Goal: Task Accomplishment & Management: Manage account settings

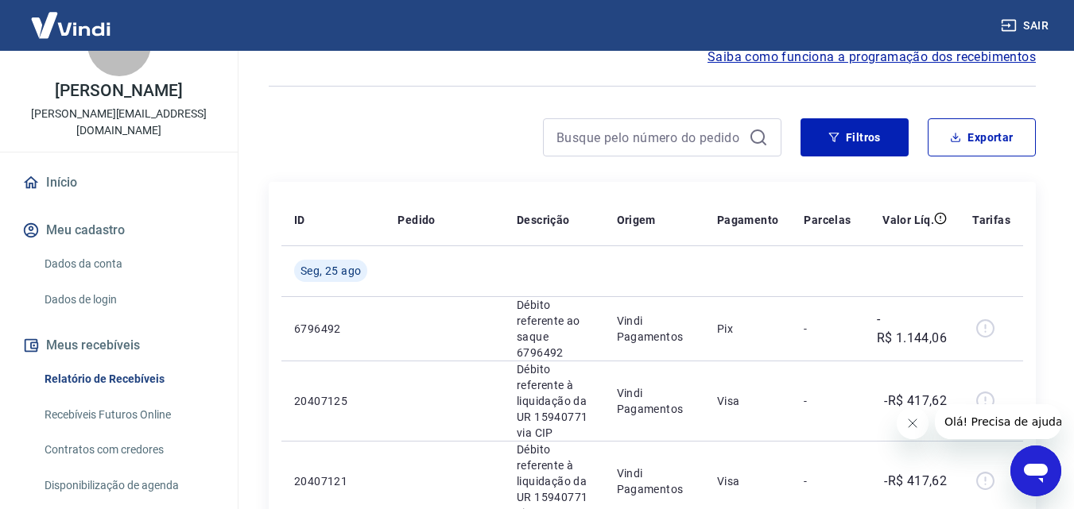
scroll to position [79, 0]
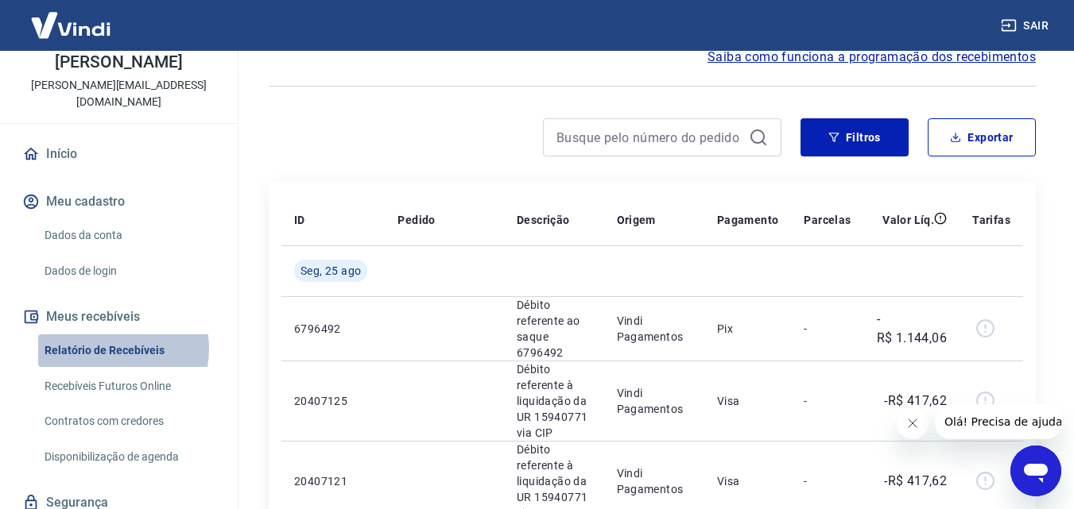
click at [104, 335] on link "Relatório de Recebíveis" at bounding box center [128, 351] width 180 height 33
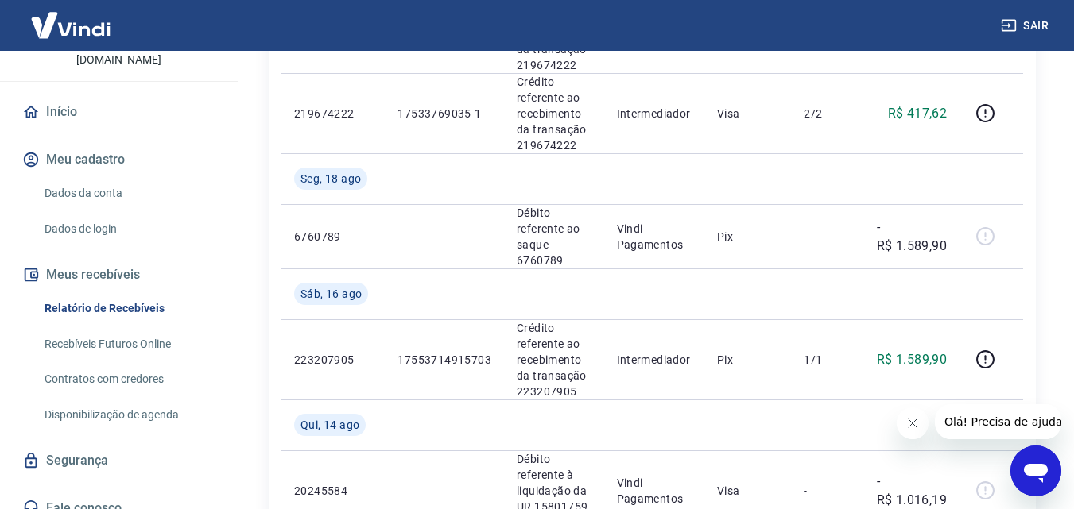
scroll to position [795, 0]
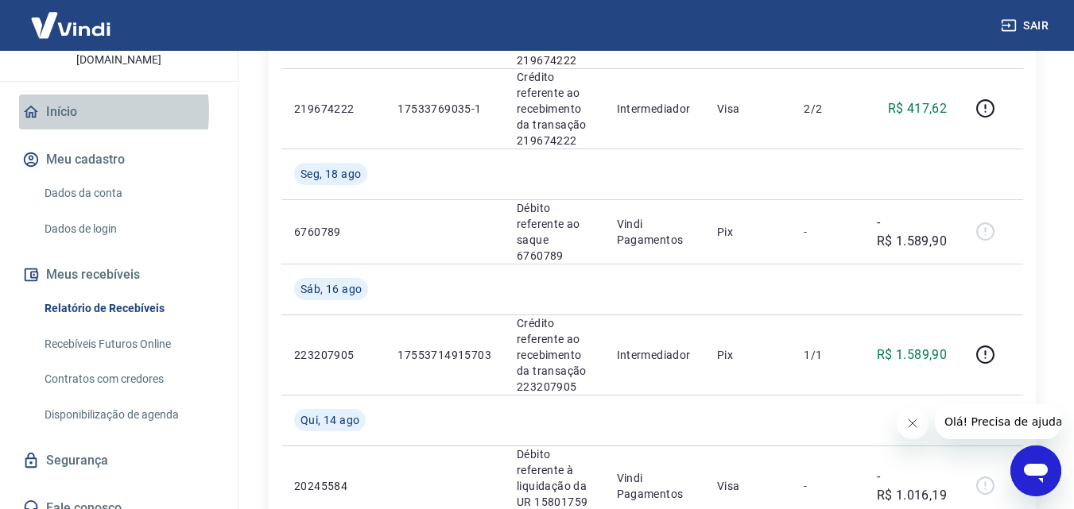
click at [55, 95] on link "Início" at bounding box center [118, 112] width 199 height 35
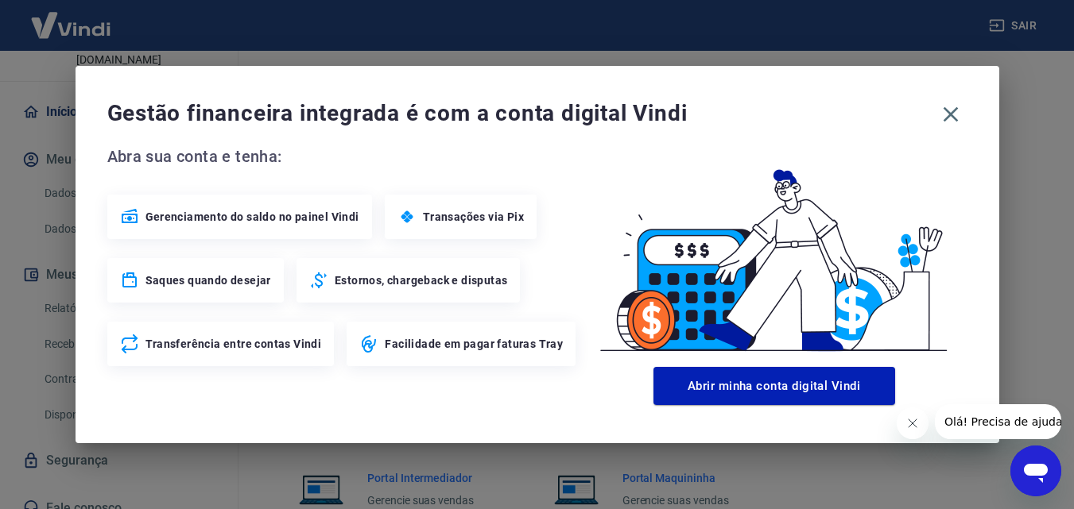
scroll to position [808, 0]
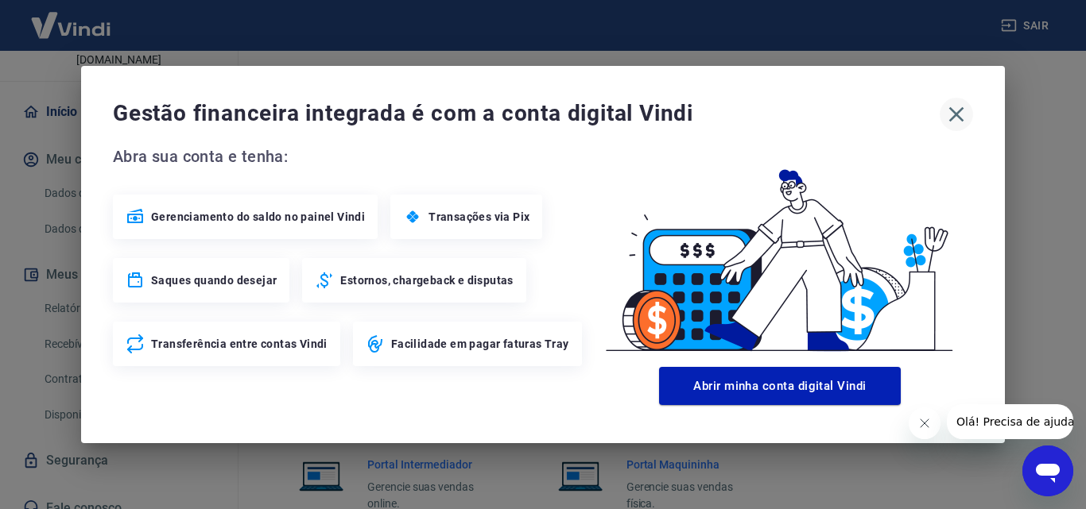
click at [942, 113] on button "button" at bounding box center [955, 114] width 33 height 33
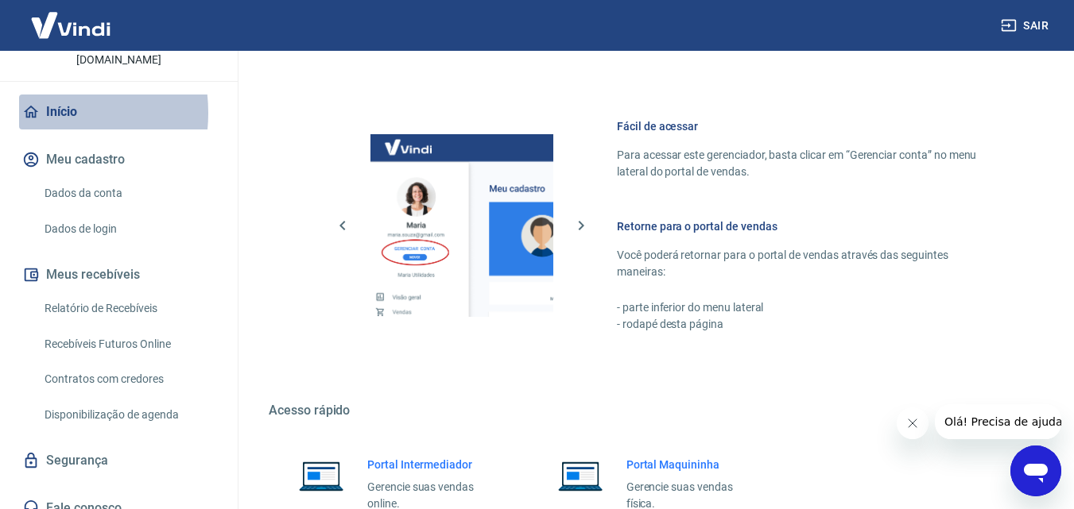
click at [33, 103] on icon at bounding box center [30, 111] width 17 height 17
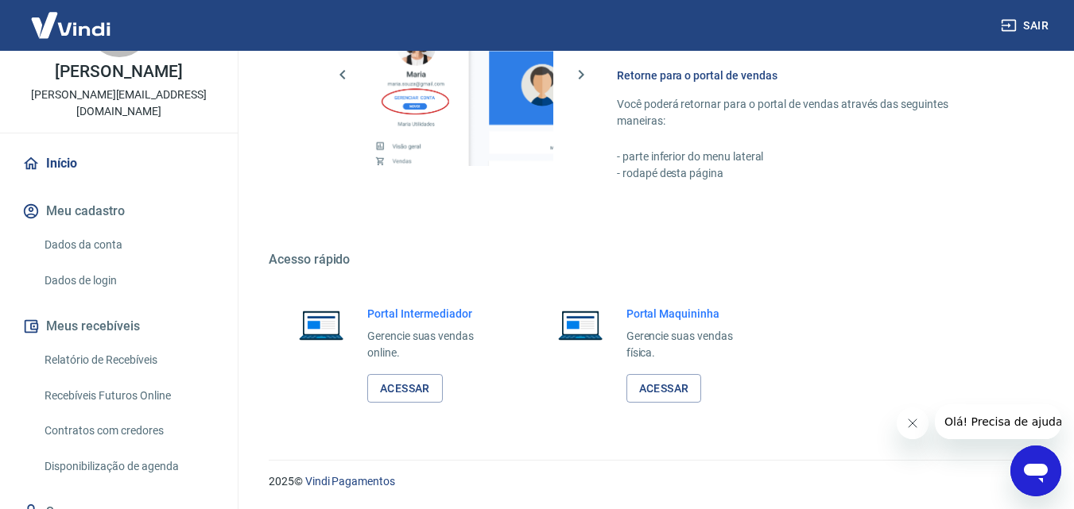
scroll to position [42, 0]
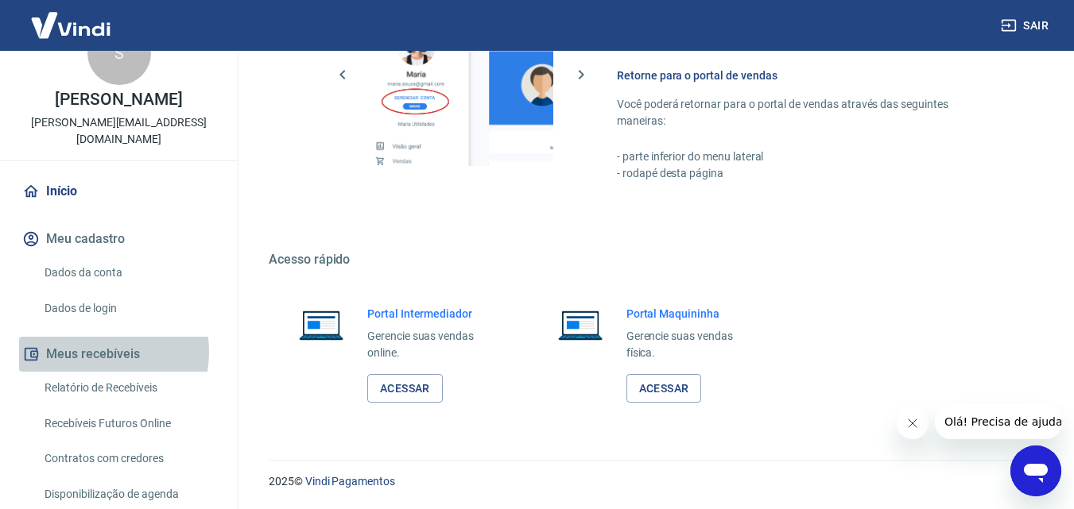
click at [87, 337] on button "Meus recebíveis" at bounding box center [118, 354] width 199 height 35
